Goal: Information Seeking & Learning: Learn about a topic

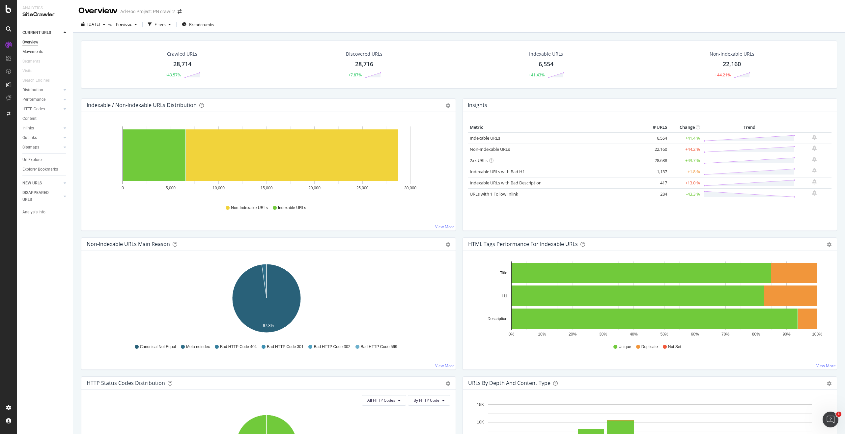
click at [39, 50] on div "Movements" at bounding box center [32, 51] width 21 height 7
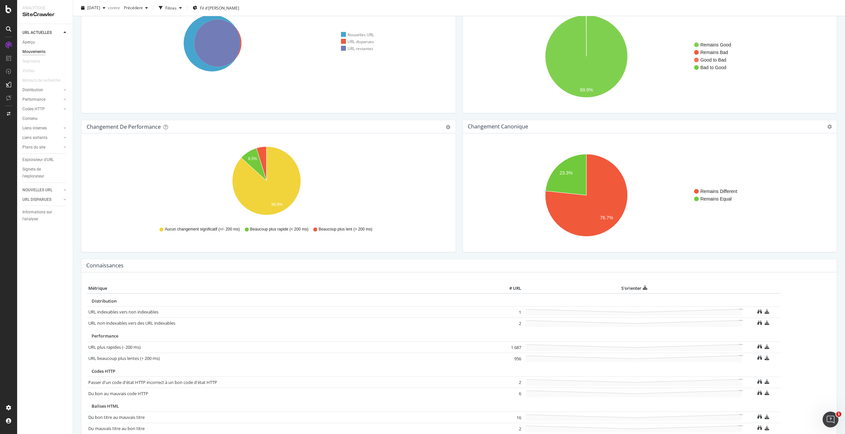
scroll to position [61, 0]
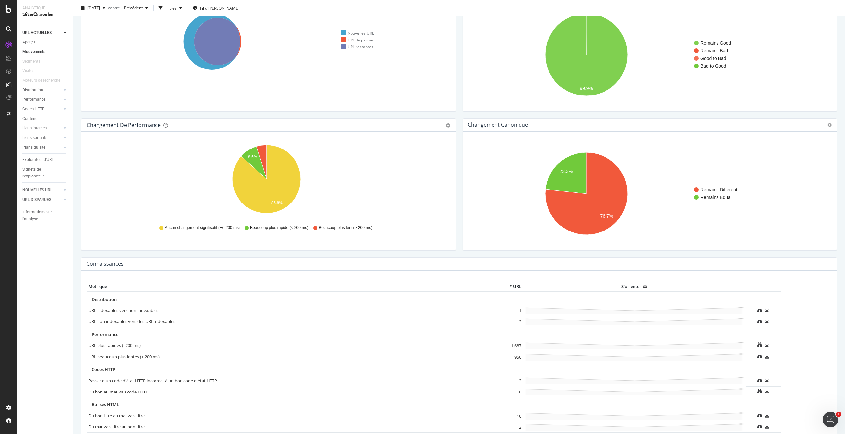
click at [719, 200] on rect "Un graphique." at bounding box center [648, 193] width 360 height 103
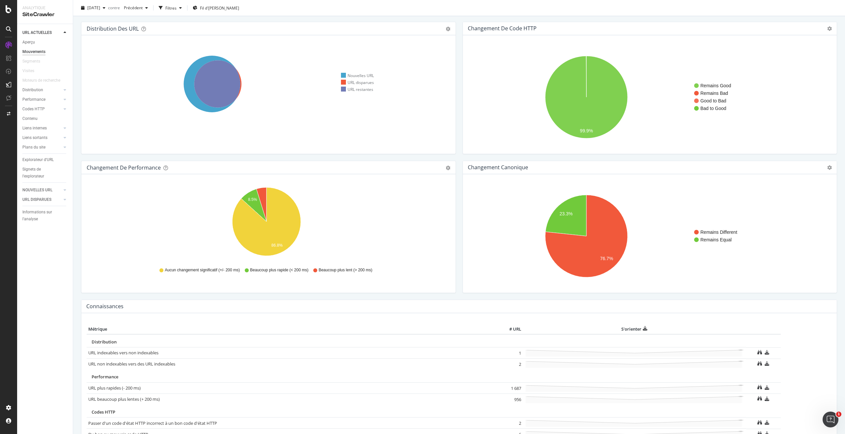
scroll to position [0, 0]
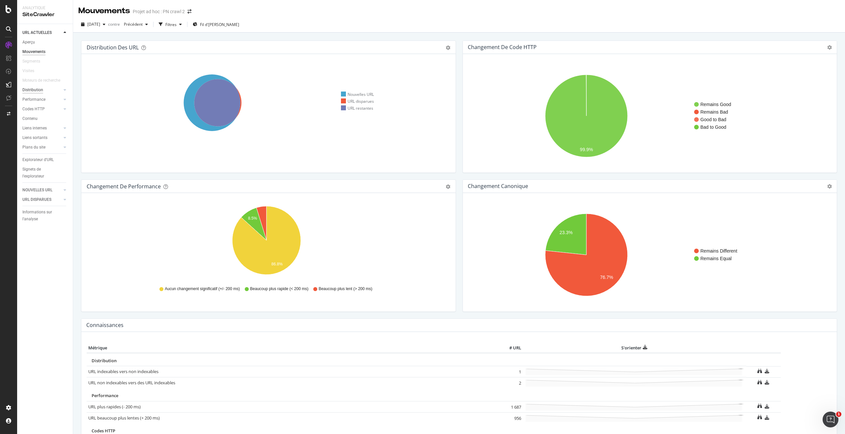
click at [27, 89] on font "Distribution" at bounding box center [32, 90] width 21 height 5
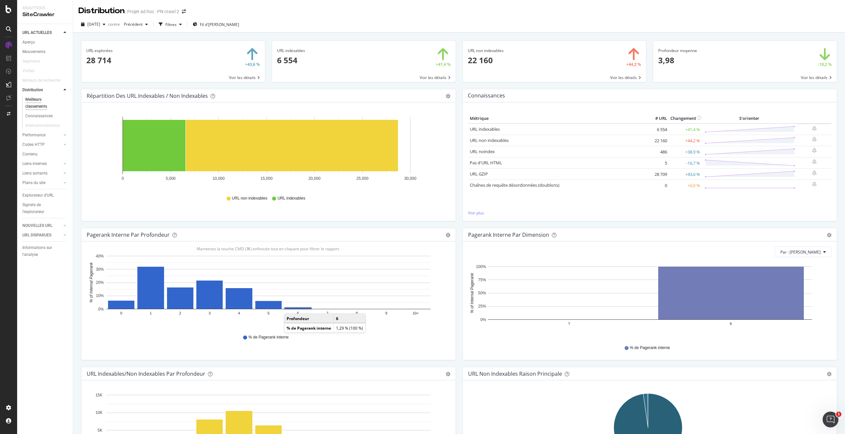
click at [291, 307] on rect "Un graphique." at bounding box center [298, 308] width 28 height 3
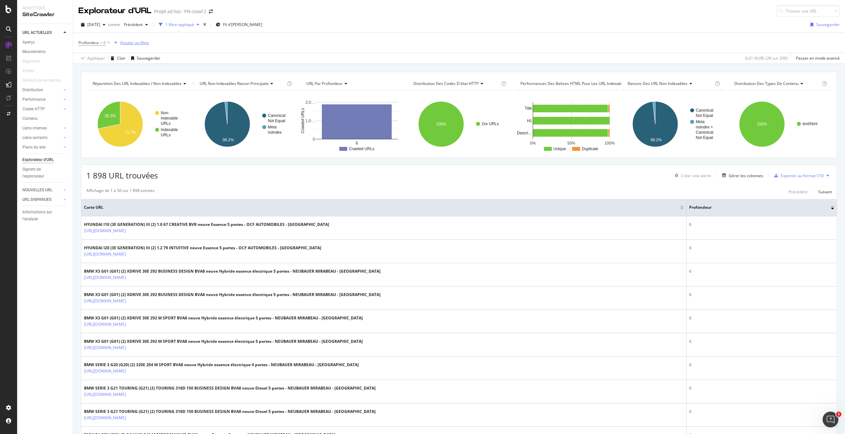
click at [133, 41] on font "Ajouter un filtre" at bounding box center [134, 43] width 29 height 6
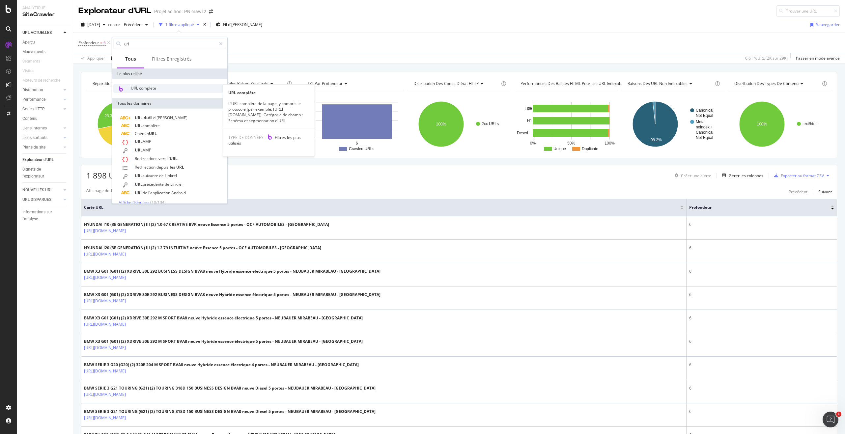
type input "url"
click at [143, 89] on font "URL complète" at bounding box center [143, 88] width 25 height 6
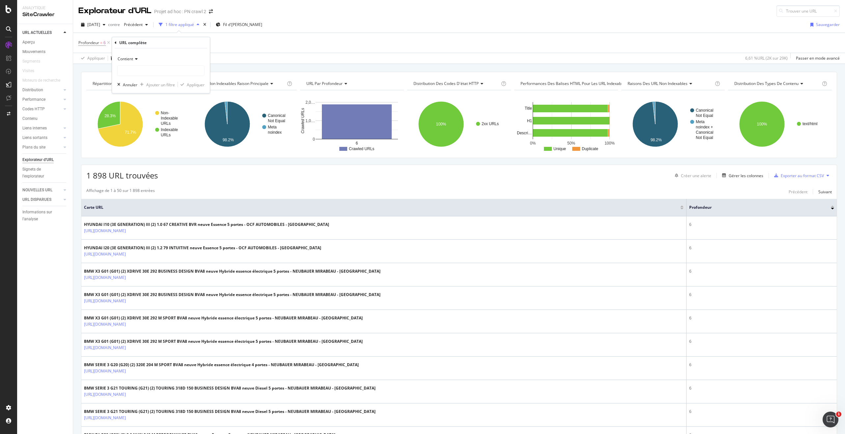
click at [134, 56] on div "Contient" at bounding box center [160, 59] width 87 height 11
click at [153, 133] on div "Ne contient pas" at bounding box center [160, 132] width 82 height 9
click at [143, 73] on input "text" at bounding box center [161, 71] width 87 height 11
type input "concession"
click at [197, 82] on font "Appliquer" at bounding box center [196, 85] width 18 height 6
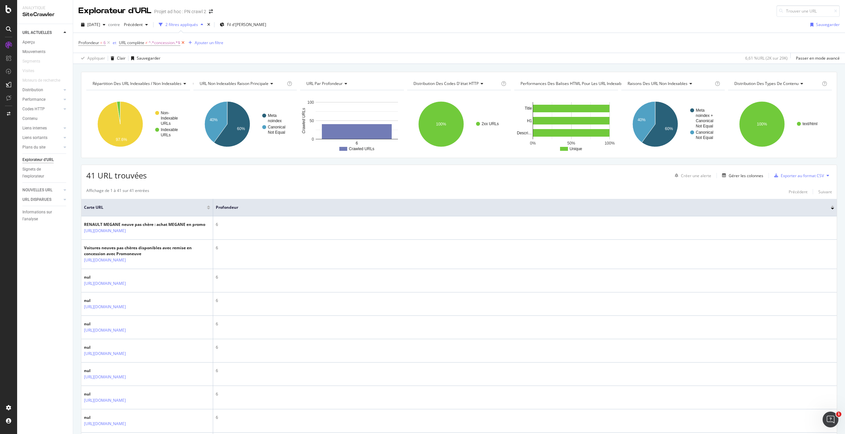
click at [182, 43] on icon at bounding box center [183, 43] width 6 height 7
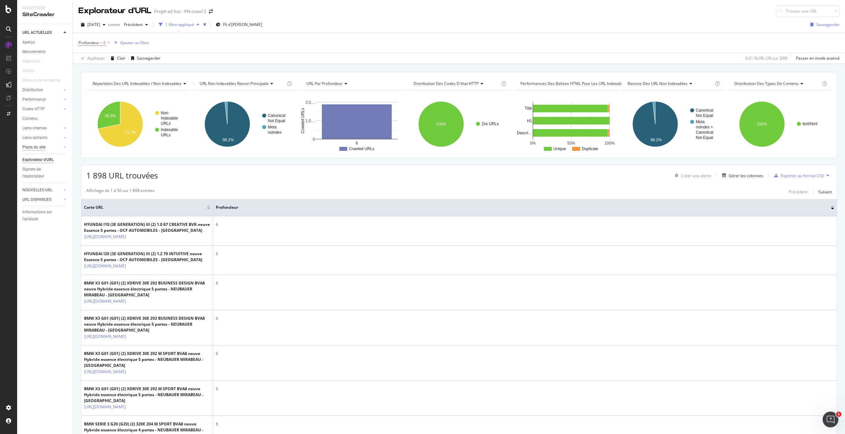
click at [40, 147] on font "Plans du site" at bounding box center [33, 147] width 23 height 5
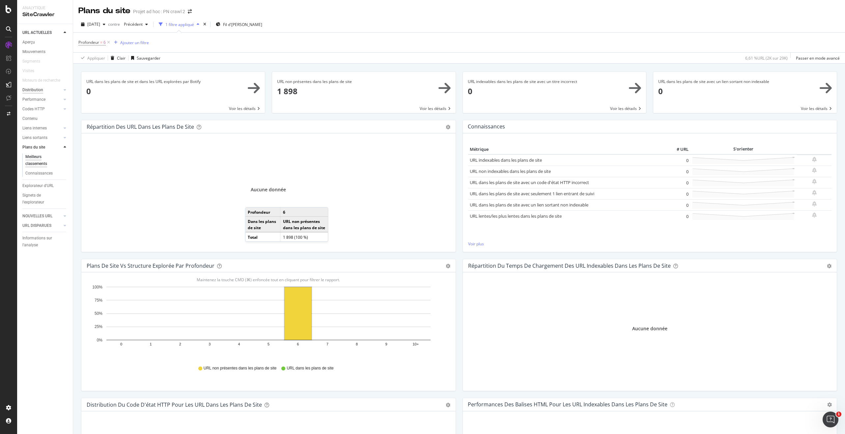
click at [36, 88] on font "Distribution" at bounding box center [32, 90] width 21 height 5
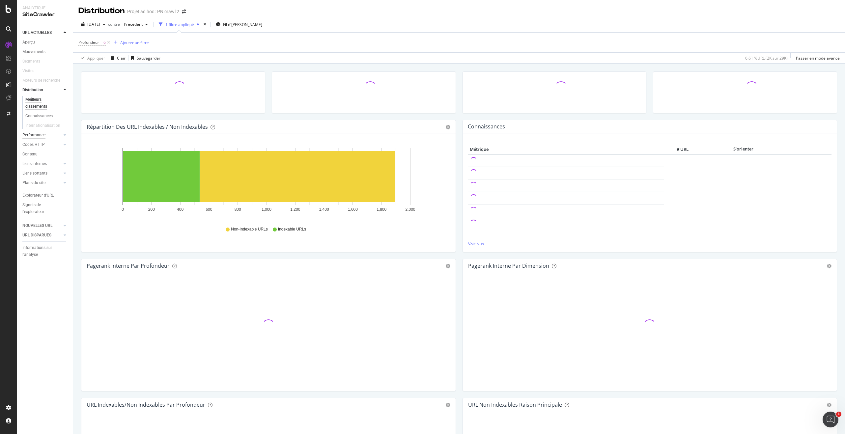
click at [44, 134] on font "Performance" at bounding box center [33, 135] width 23 height 5
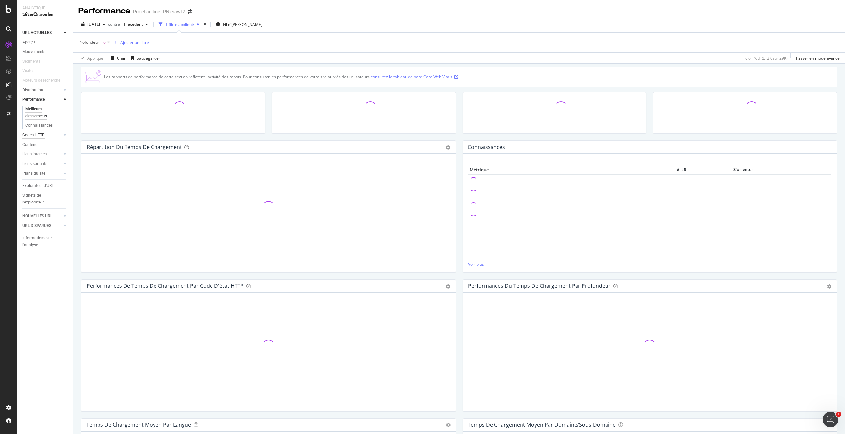
click at [41, 137] on div "Codes HTTP" at bounding box center [33, 135] width 22 height 7
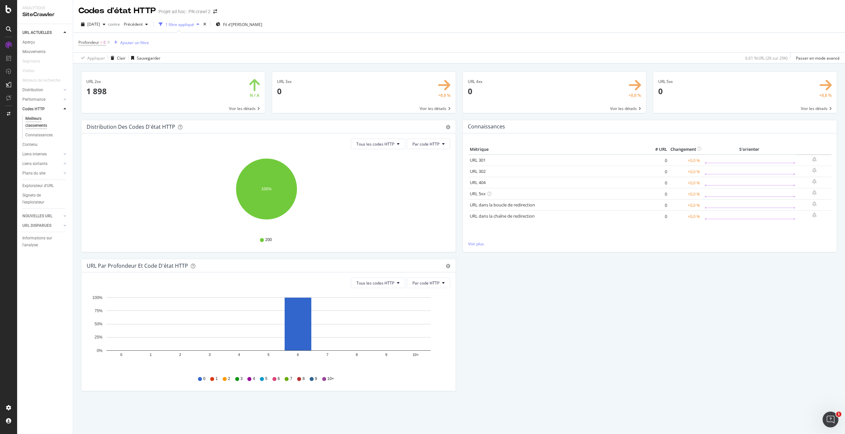
click at [555, 309] on div "Distribution des codes d'état HTTP Tarte Tableau Exporter au format CSV Ajouter…" at bounding box center [459, 259] width 763 height 278
click at [34, 109] on font "Codes HTTP" at bounding box center [33, 109] width 22 height 5
click at [39, 90] on font "Distribution" at bounding box center [32, 90] width 21 height 5
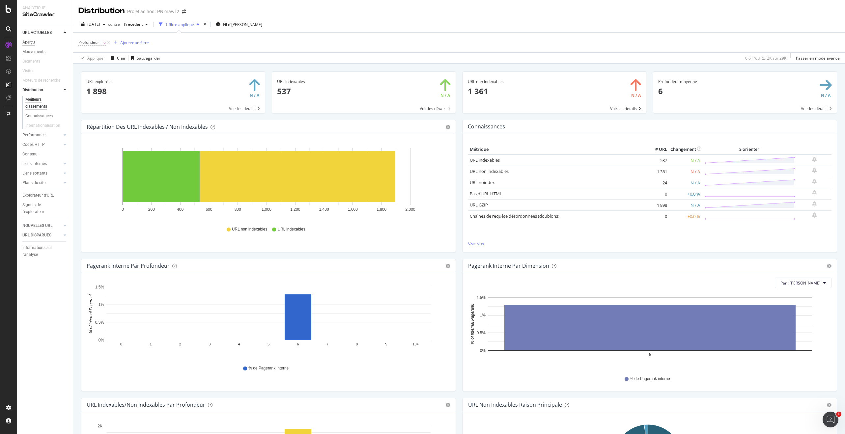
click at [32, 41] on font "Aperçu" at bounding box center [28, 42] width 13 height 5
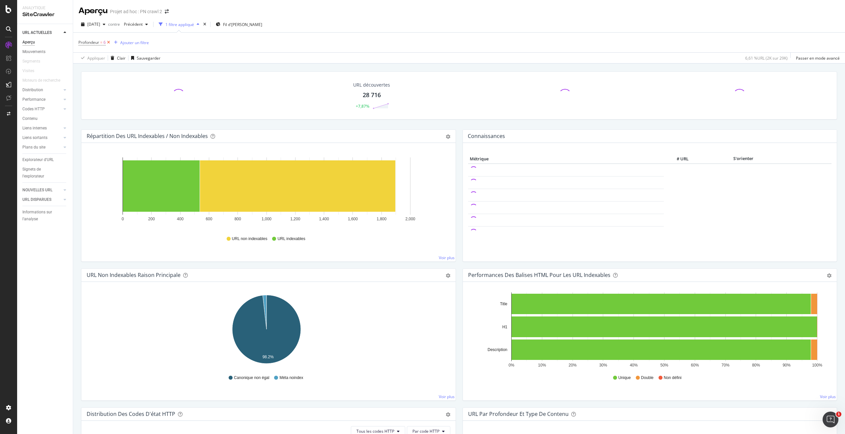
click at [109, 42] on icon at bounding box center [109, 42] width 6 height 7
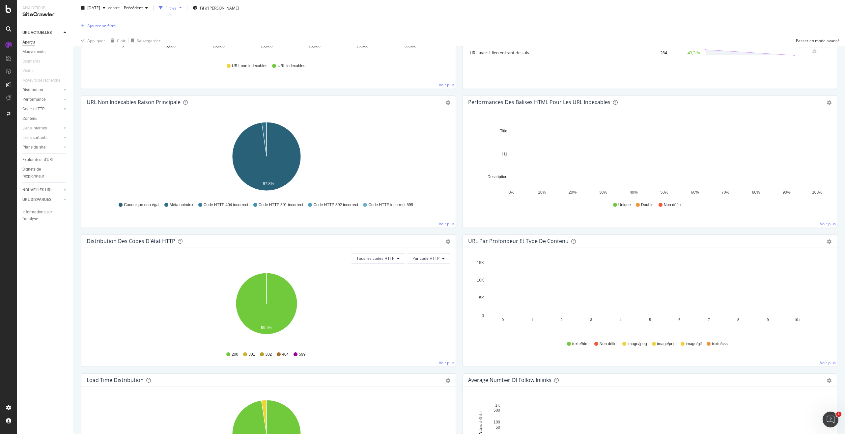
scroll to position [190, 0]
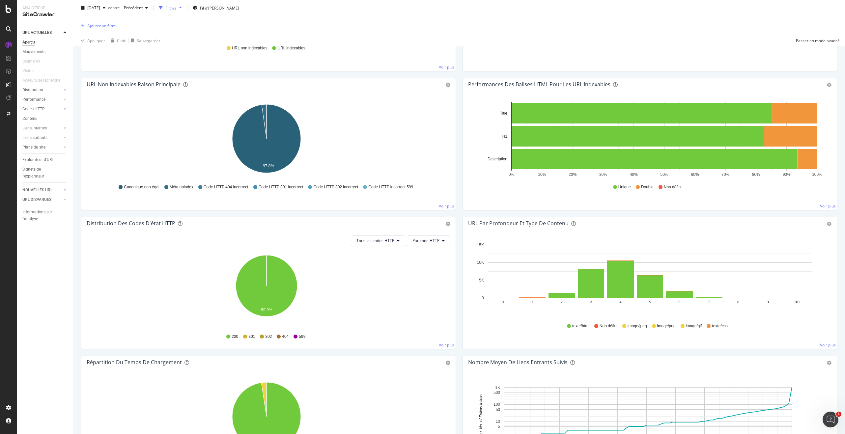
click at [249, 336] on font "301" at bounding box center [251, 336] width 7 height 5
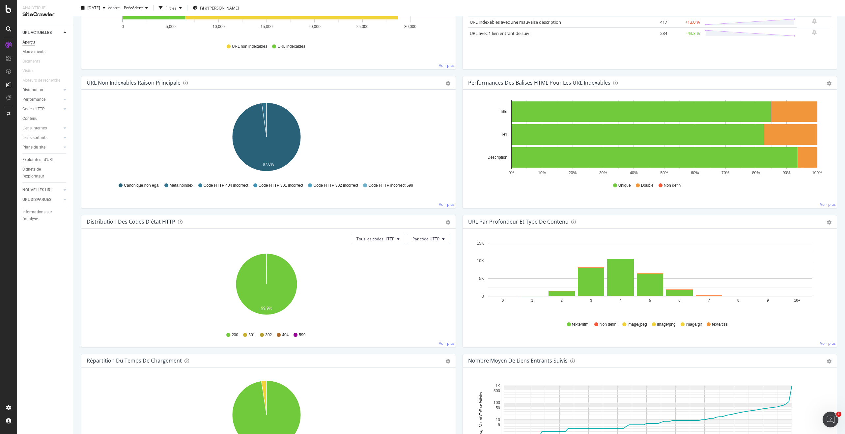
scroll to position [240, 0]
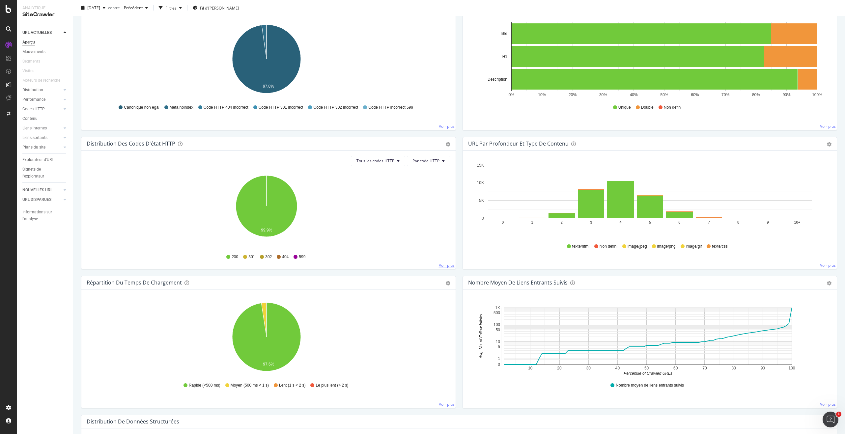
click at [446, 263] on font "Voir plus" at bounding box center [447, 266] width 16 height 6
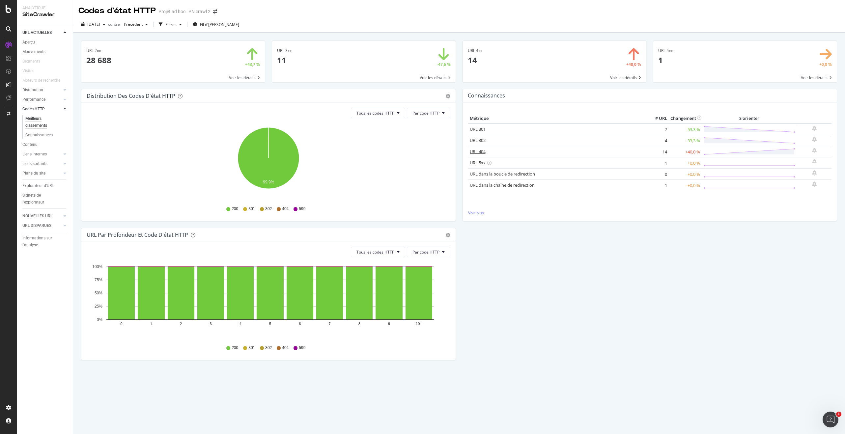
click at [485, 149] on font "URL 404" at bounding box center [478, 152] width 16 height 6
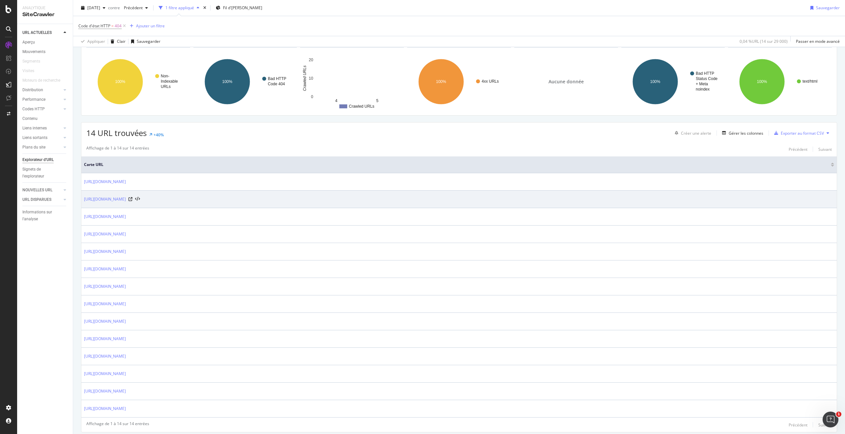
scroll to position [51, 0]
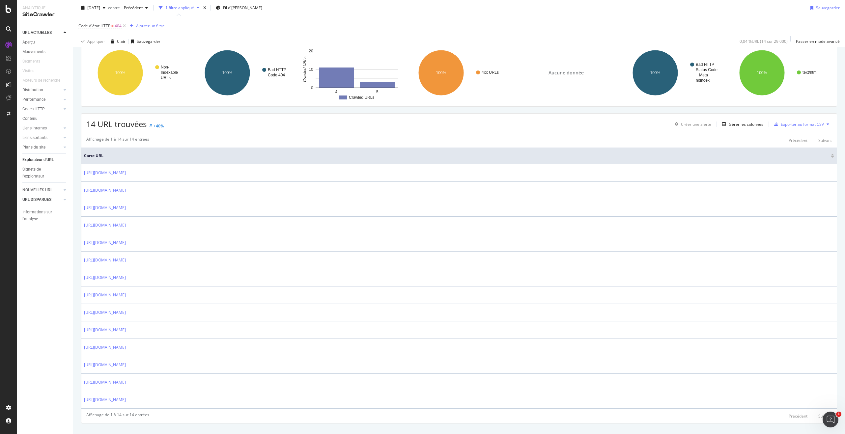
click at [59, 200] on div at bounding box center [58, 199] width 7 height 7
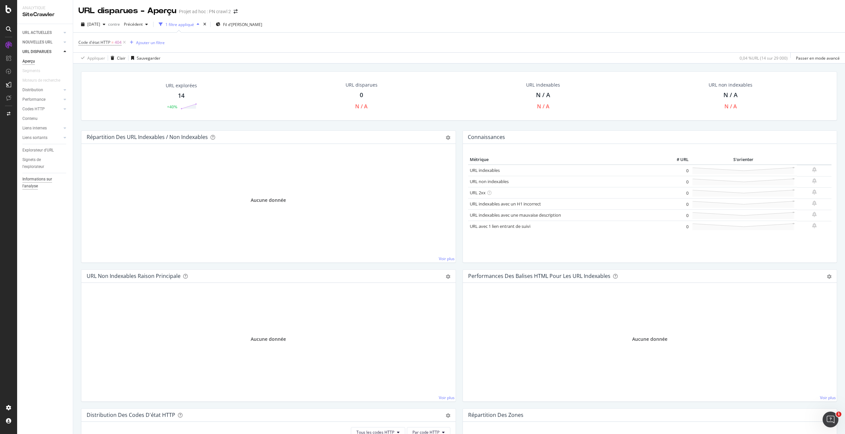
click at [47, 179] on font "Informations sur l'analyse" at bounding box center [37, 183] width 30 height 12
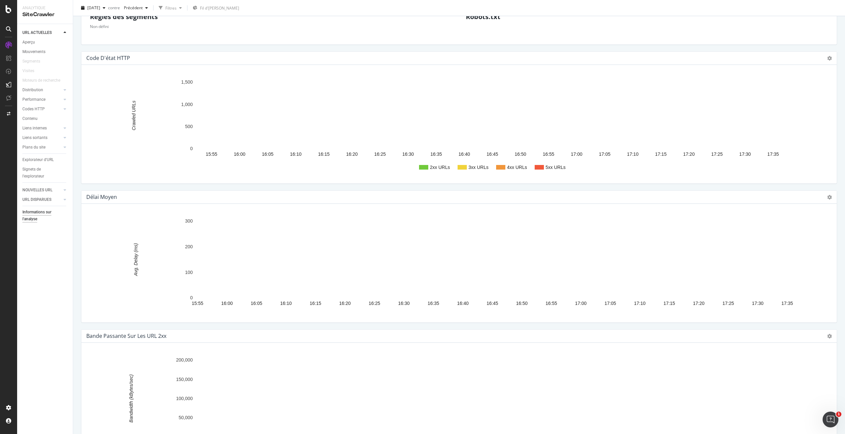
scroll to position [578, 0]
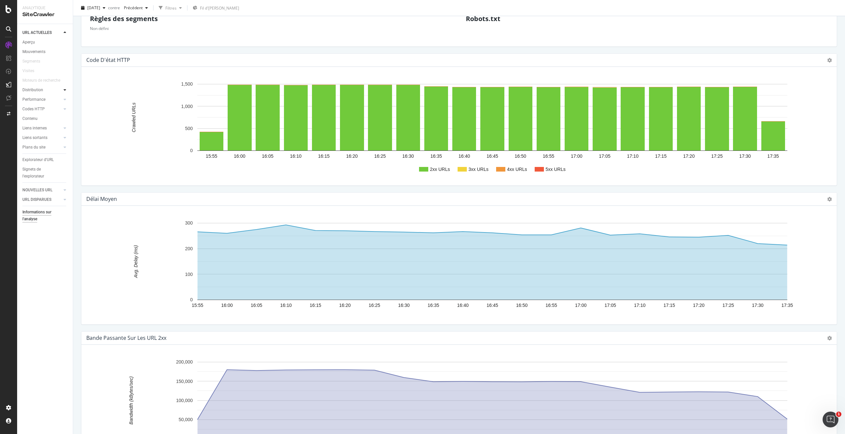
click at [66, 89] on icon at bounding box center [65, 90] width 3 height 4
click at [64, 134] on icon at bounding box center [65, 135] width 3 height 4
click at [42, 154] on font "Liens internes" at bounding box center [34, 154] width 24 height 5
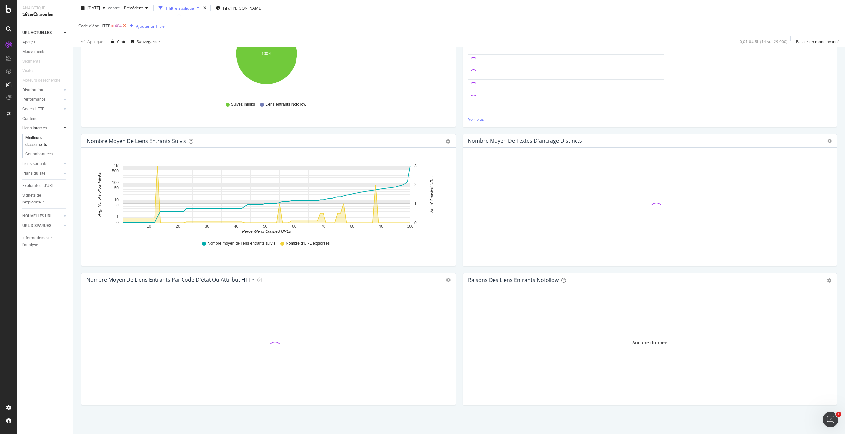
click at [125, 26] on icon at bounding box center [125, 26] width 6 height 7
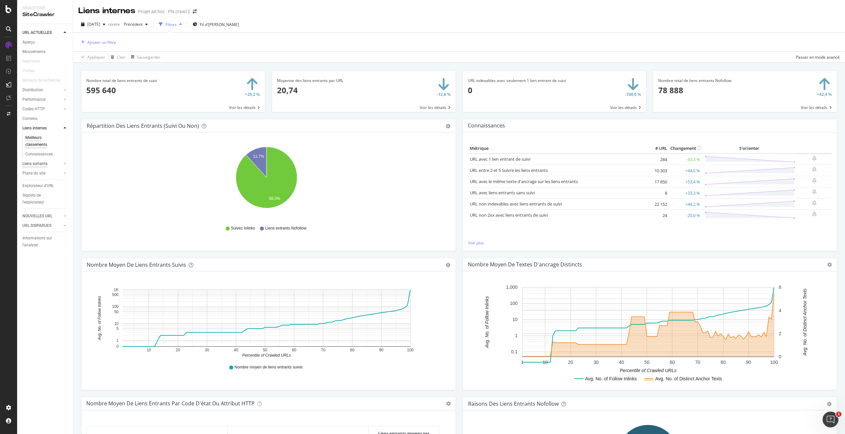
click at [39, 165] on font "Liens sortants" at bounding box center [34, 163] width 25 height 5
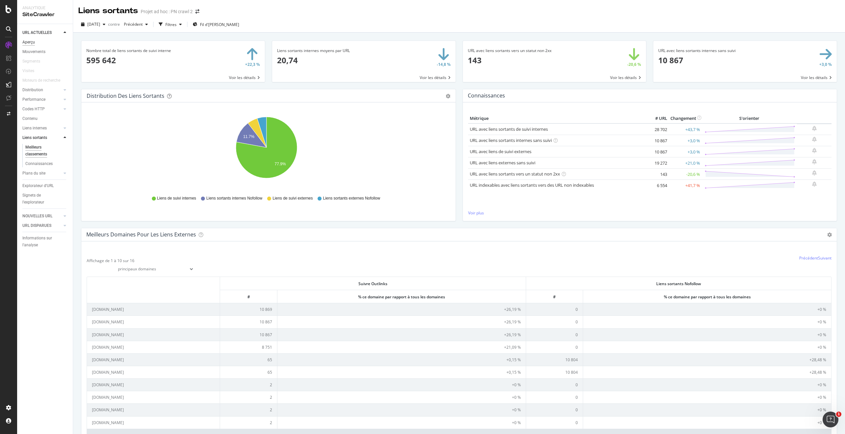
click at [34, 42] on font "Aperçu" at bounding box center [28, 42] width 13 height 5
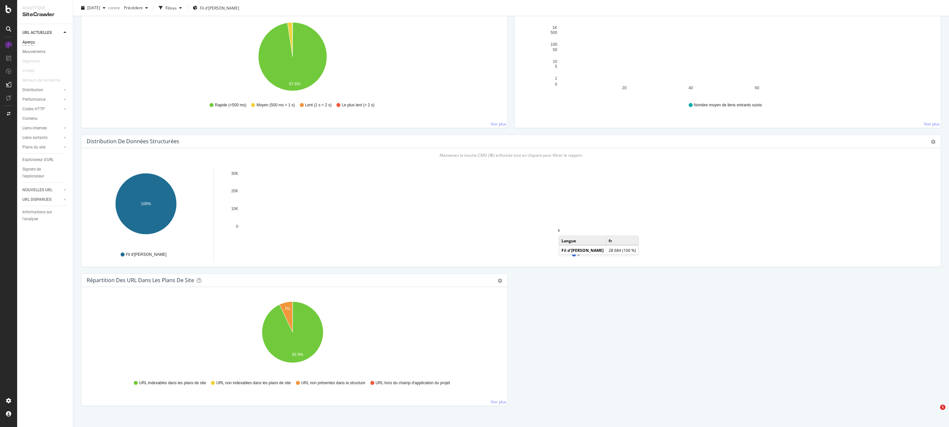
scroll to position [520, 0]
